Goal: Task Accomplishment & Management: Use online tool/utility

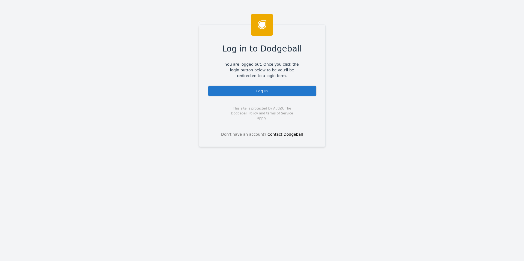
click at [264, 82] on div "Log in to Dodgeball You are logged out. Once you click the login button below t…" at bounding box center [262, 86] width 127 height 123
click at [258, 90] on div "Log In" at bounding box center [262, 91] width 109 height 11
click at [254, 91] on div "Log In" at bounding box center [262, 91] width 109 height 11
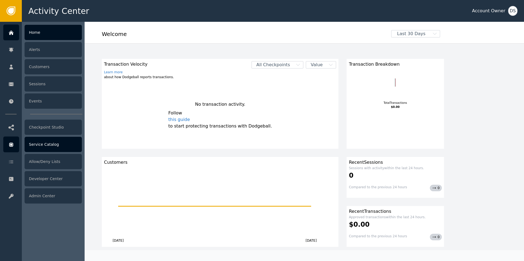
click at [10, 143] on icon at bounding box center [11, 145] width 4 height 4
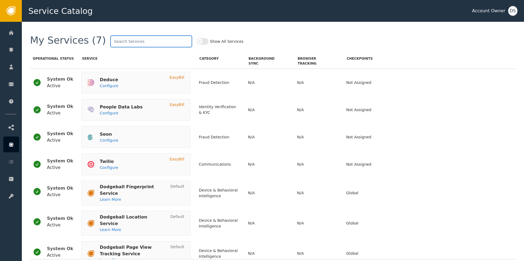
click at [119, 39] on input "text" at bounding box center [151, 41] width 82 height 12
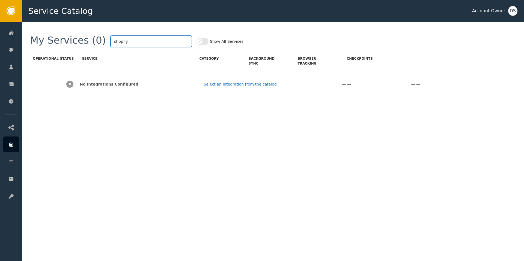
type input "shopify"
click at [197, 44] on button "Show All Services" at bounding box center [203, 41] width 12 height 7
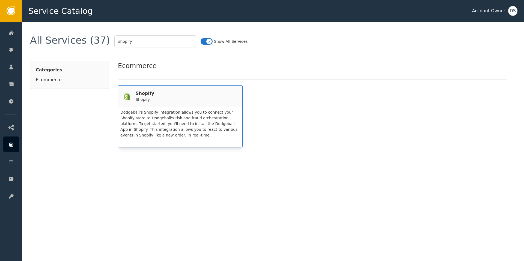
click at [169, 97] on div "Shopify Shopify" at bounding box center [180, 96] width 113 height 12
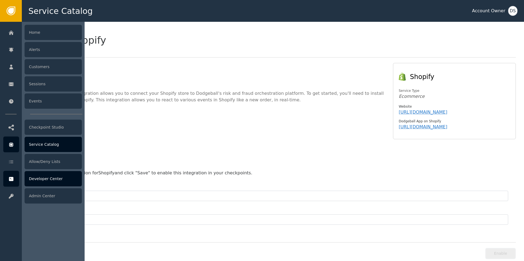
click at [14, 179] on div at bounding box center [11, 179] width 16 height 16
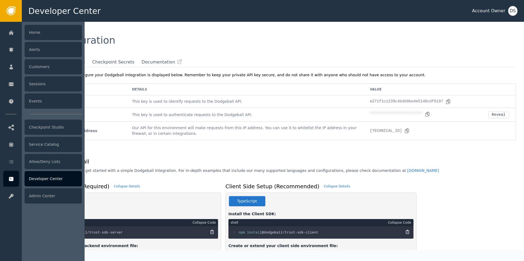
click at [40, 179] on div "Developer Center" at bounding box center [53, 178] width 57 height 15
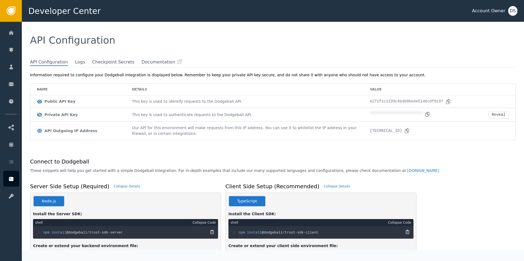
click at [242, 139] on td "Our API for this environment will make requests from this IP address. You can u…" at bounding box center [245, 131] width 238 height 18
click at [451, 101] on icon at bounding box center [447, 101] width 5 height 5
click at [427, 114] on icon at bounding box center [427, 114] width 5 height 5
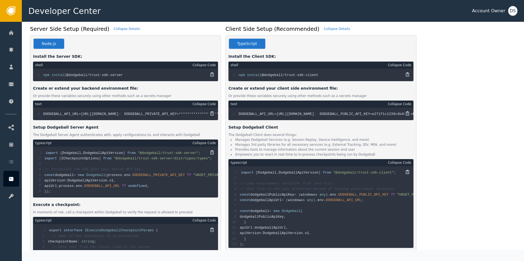
scroll to position [148, 0]
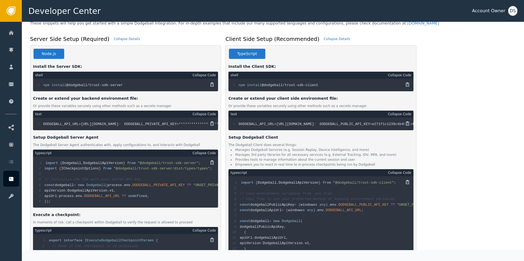
drag, startPoint x: 81, startPoint y: 123, endPoint x: 140, endPoint y: 124, distance: 59.0
click at [140, 124] on div "**********" at bounding box center [125, 124] width 185 height 13
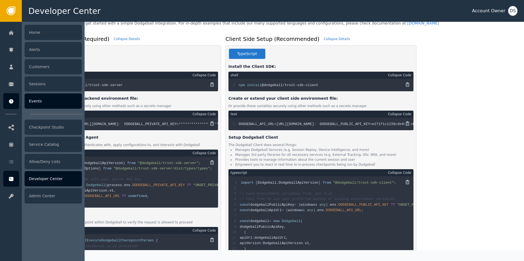
copy span "[URL][DOMAIN_NAME]"
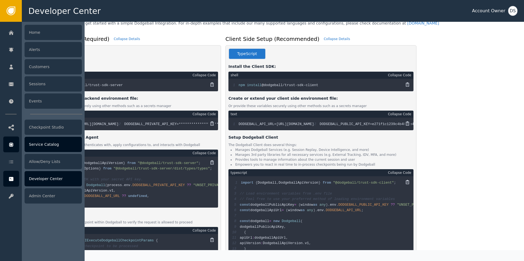
click at [13, 146] on icon at bounding box center [11, 145] width 4 height 4
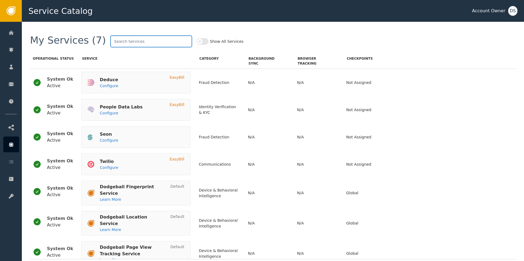
click at [110, 41] on input "text" at bounding box center [151, 41] width 82 height 12
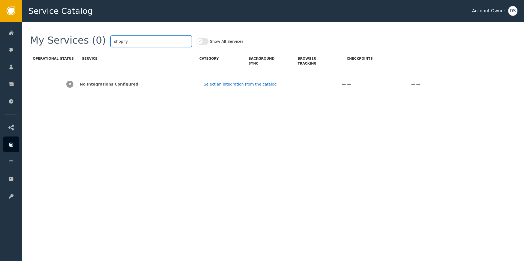
type input "shopify"
click at [197, 39] on button "Show All Services" at bounding box center [203, 41] width 12 height 7
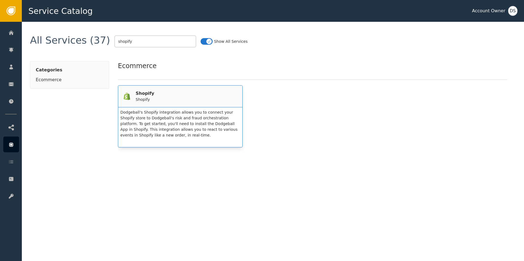
click at [148, 104] on div "Shopify Shopify" at bounding box center [180, 97] width 124 height 22
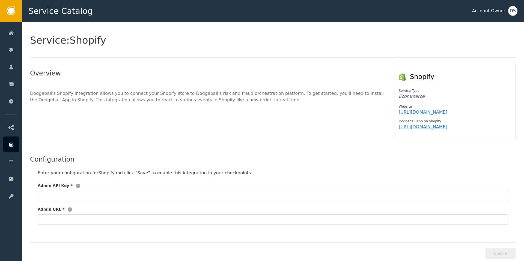
scroll to position [12, 0]
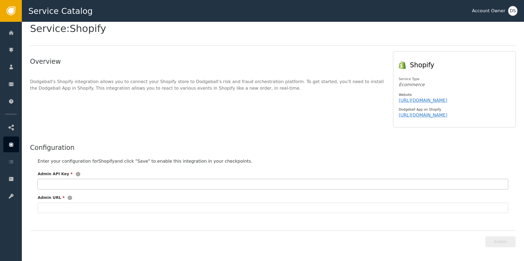
click at [116, 186] on input "text" at bounding box center [273, 184] width 471 height 10
paste input "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"
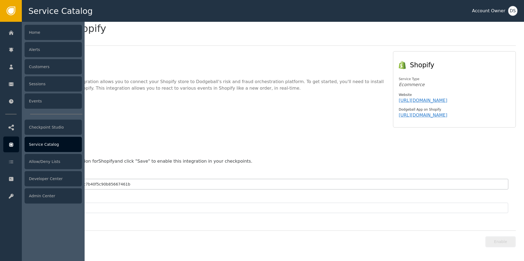
type input "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"
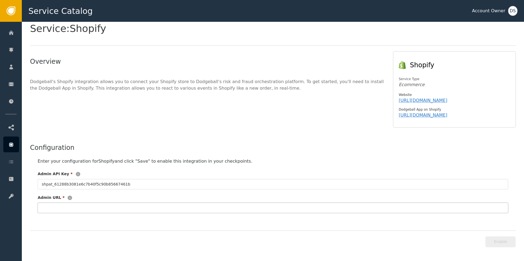
click at [209, 208] on input "text" at bounding box center [273, 208] width 471 height 10
paste input "[DOMAIN_NAME]"
type input "[DOMAIN_NAME]"
click at [496, 240] on button "Enable" at bounding box center [500, 242] width 31 height 11
type input "**********"
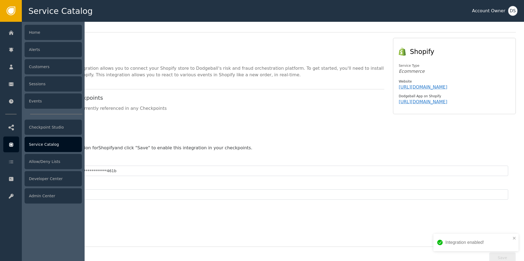
scroll to position [43, 0]
